Goal: Find specific page/section: Find specific page/section

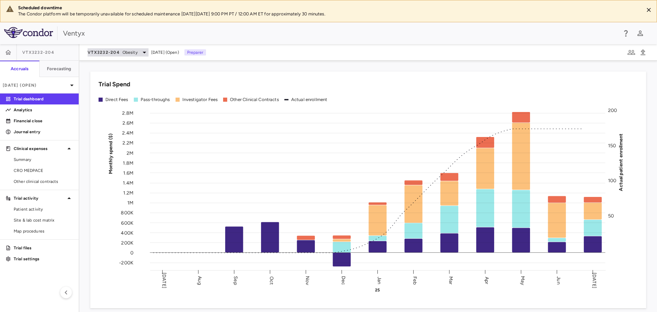
click at [131, 53] on span "Obesity" at bounding box center [130, 52] width 15 height 6
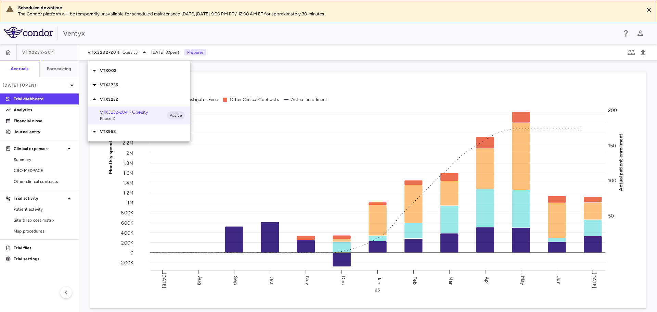
click at [12, 52] on div at bounding box center [328, 156] width 657 height 312
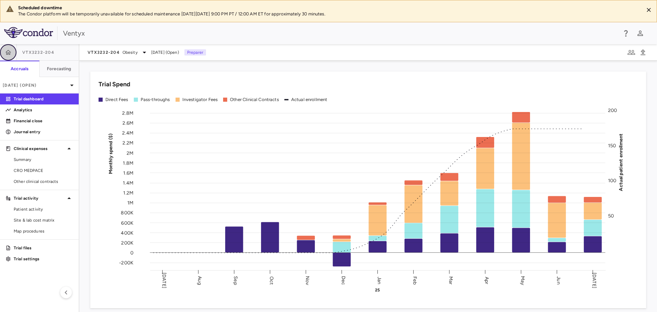
click at [6, 52] on icon "button" at bounding box center [8, 52] width 6 height 5
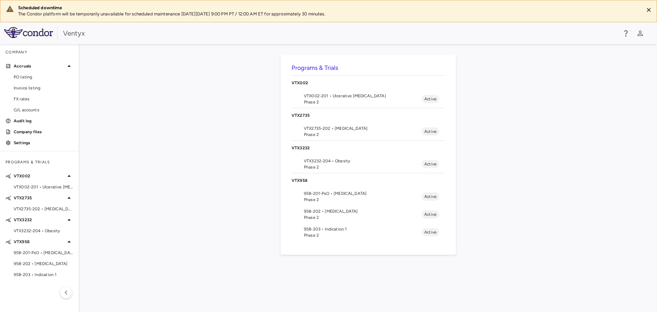
click at [345, 132] on span "Phase 2" at bounding box center [363, 134] width 118 height 6
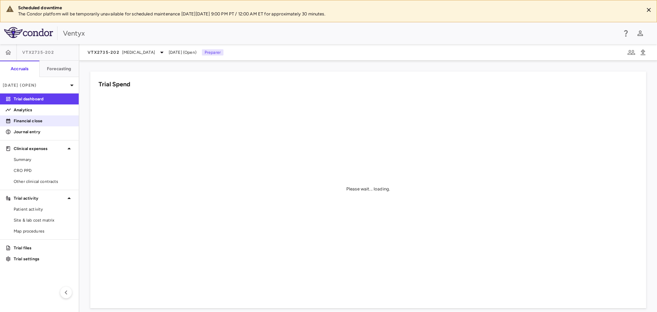
click at [45, 124] on link "Financial close" at bounding box center [39, 121] width 79 height 10
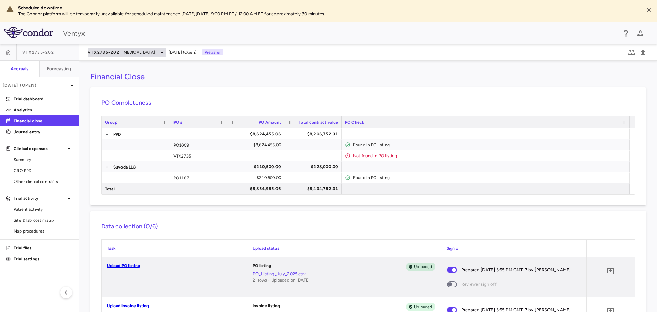
click at [145, 51] on span "[MEDICAL_DATA]" at bounding box center [138, 52] width 33 height 6
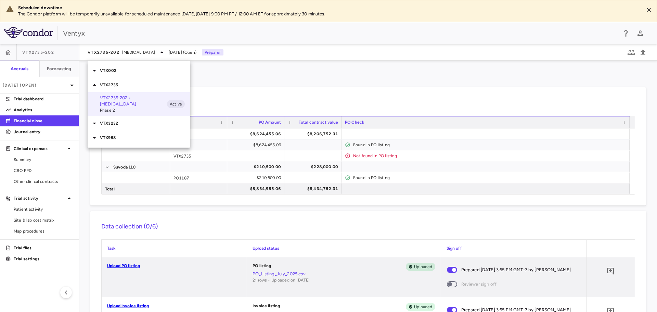
click at [118, 71] on p "VTX002" at bounding box center [145, 70] width 90 height 6
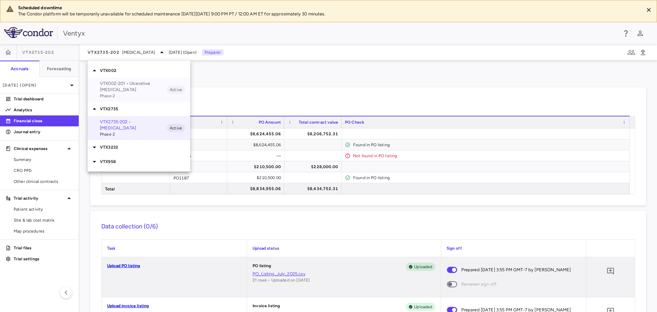
click at [112, 93] on span "Phase 2" at bounding box center [133, 96] width 67 height 6
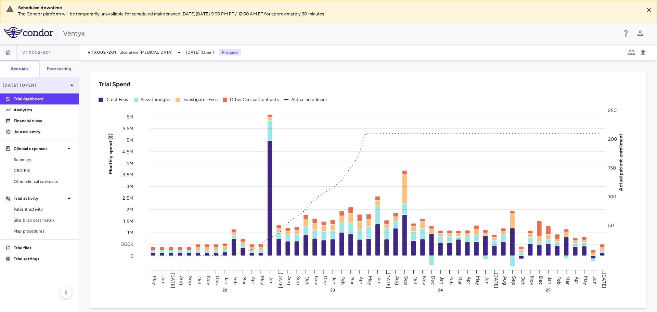
click at [51, 83] on p "[DATE] (Open)" at bounding box center [35, 85] width 65 height 6
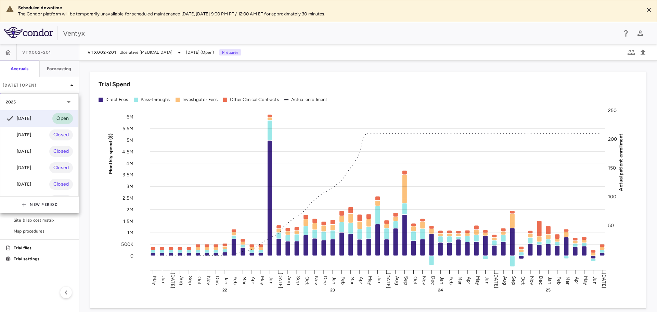
click at [125, 53] on div at bounding box center [328, 156] width 657 height 312
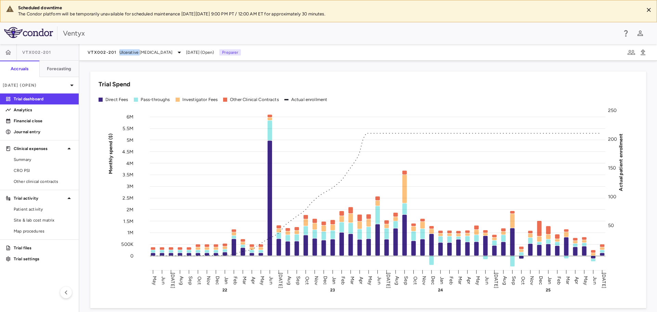
click at [125, 53] on span "Ulcerative [MEDICAL_DATA]" at bounding box center [145, 52] width 53 height 6
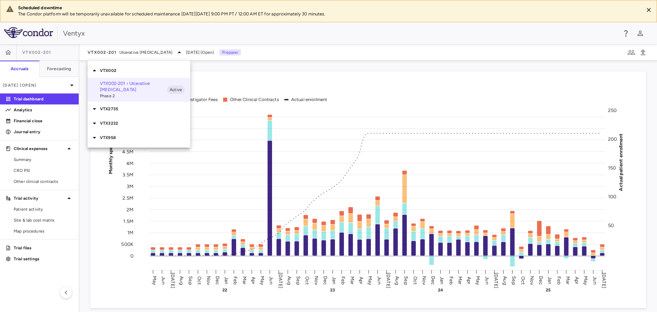
click at [9, 54] on div at bounding box center [328, 156] width 657 height 312
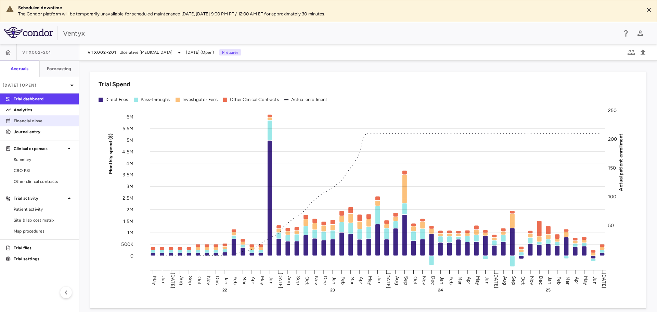
click at [39, 120] on p "Financial close" at bounding box center [44, 121] width 60 height 6
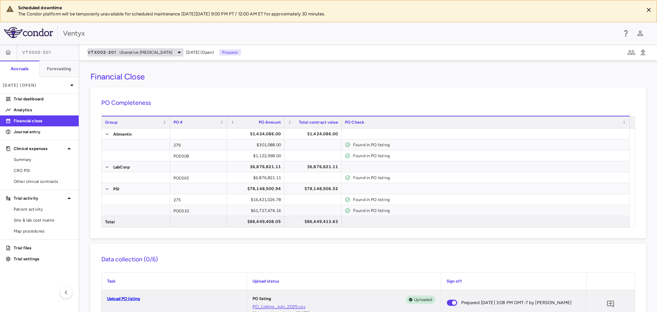
click at [116, 51] on div "VTX002-201 Ulcerative [MEDICAL_DATA]" at bounding box center [136, 52] width 96 height 8
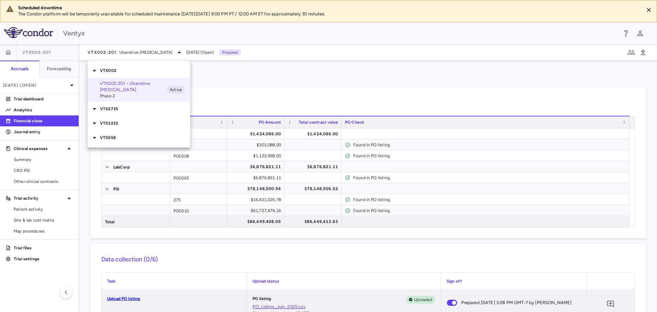
click at [126, 106] on p "VTX2735" at bounding box center [145, 109] width 90 height 6
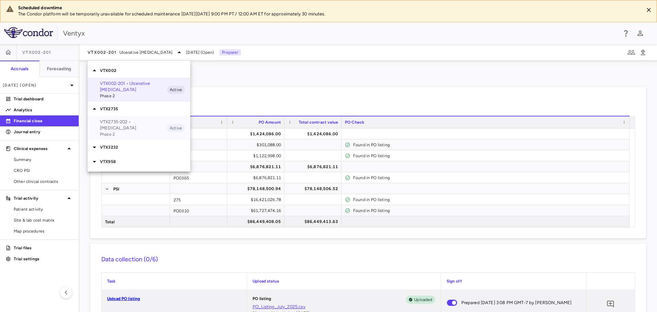
click at [133, 121] on p "VTX2735-202 • [MEDICAL_DATA]" at bounding box center [133, 125] width 67 height 12
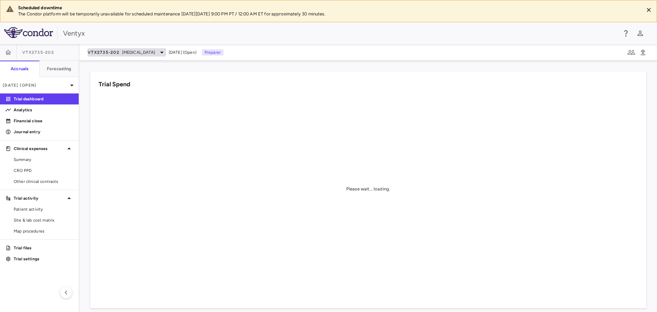
click at [122, 51] on span "[MEDICAL_DATA]" at bounding box center [138, 52] width 33 height 6
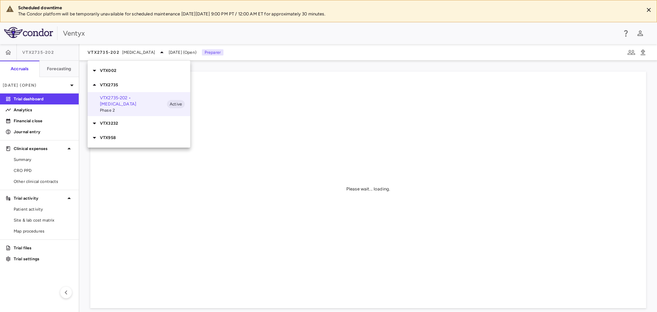
click at [111, 125] on p "VTX3232" at bounding box center [145, 123] width 90 height 6
click at [123, 142] on span "Phase 2" at bounding box center [133, 142] width 67 height 6
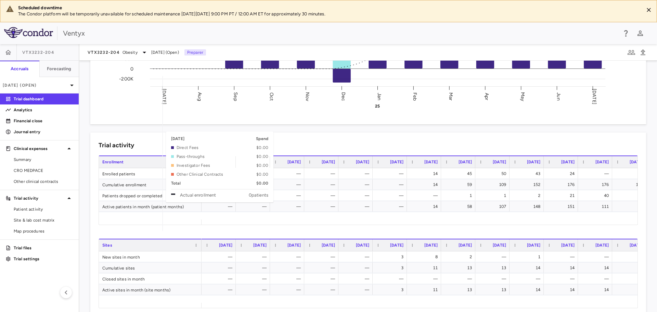
scroll to position [205, 0]
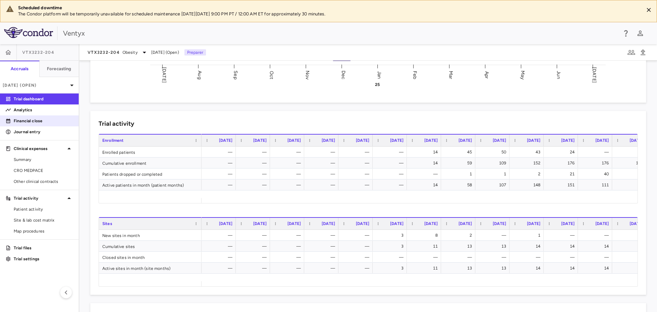
click at [44, 119] on p "Financial close" at bounding box center [44, 121] width 60 height 6
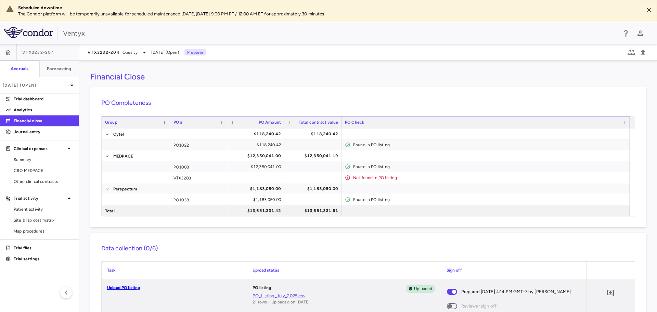
click at [120, 56] on div "VTX3232-204 Obesity [DATE] (Open) Preparer" at bounding box center [368, 52] width 578 height 16
click at [123, 50] on span "Obesity" at bounding box center [130, 52] width 15 height 6
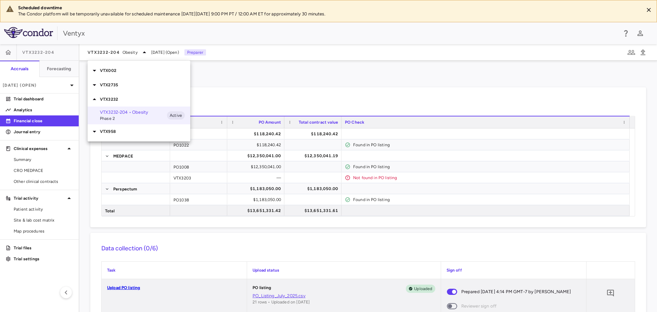
click at [123, 129] on p "VTX958" at bounding box center [145, 131] width 90 height 6
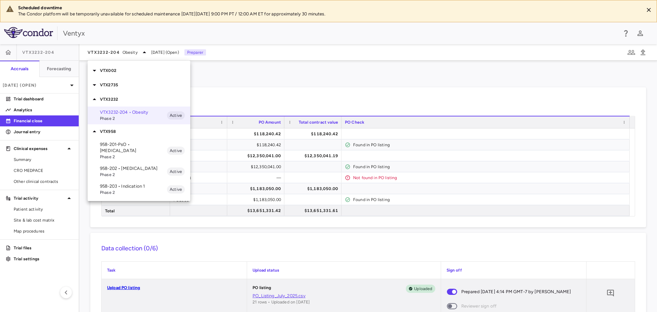
click at [149, 165] on p "958-202 • [MEDICAL_DATA]" at bounding box center [133, 168] width 67 height 6
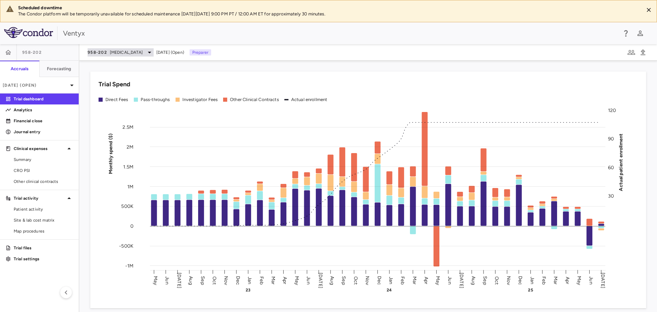
click at [111, 53] on span "[MEDICAL_DATA]" at bounding box center [126, 52] width 33 height 6
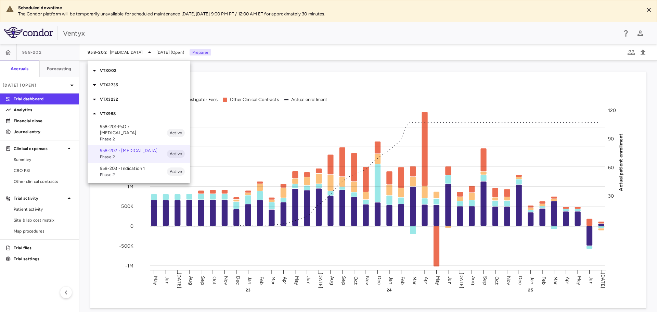
click at [129, 82] on p "VTX2735" at bounding box center [145, 85] width 90 height 6
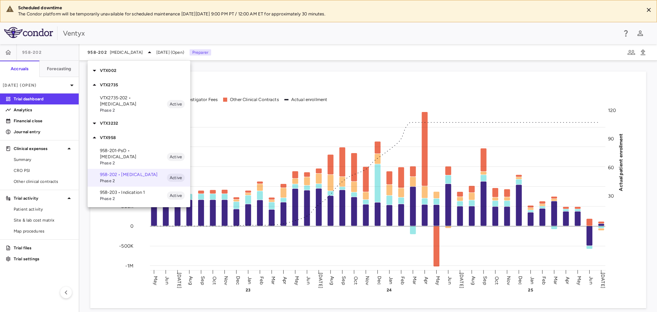
click at [120, 102] on p "VTX2735-202 • [MEDICAL_DATA]" at bounding box center [133, 101] width 67 height 12
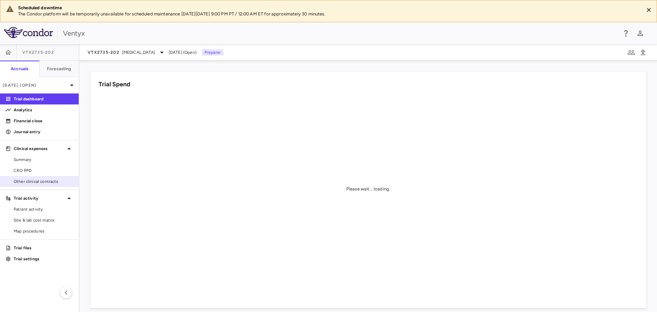
drag, startPoint x: 41, startPoint y: 178, endPoint x: 46, endPoint y: 176, distance: 4.9
click at [41, 178] on span "Other clinical contracts" at bounding box center [44, 181] width 60 height 6
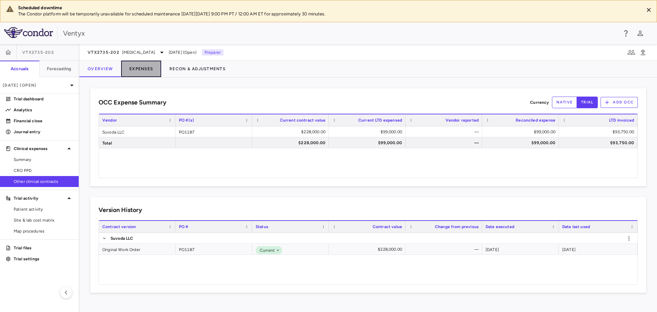
click at [150, 68] on button "Expenses" at bounding box center [141, 69] width 40 height 16
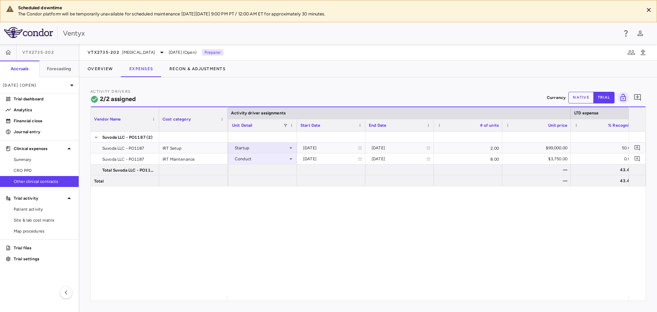
scroll to position [0, 112]
